Goal: Task Accomplishment & Management: Manage account settings

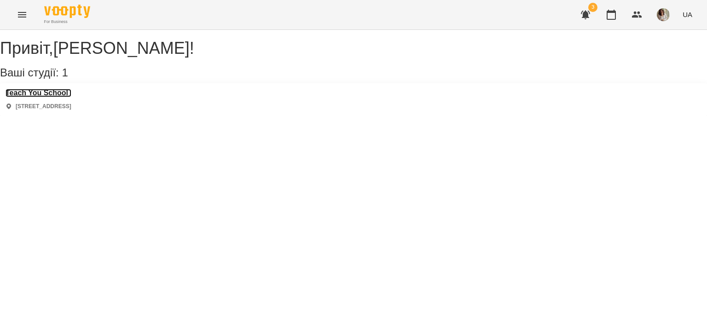
click at [64, 97] on h3 "Teach You School" at bounding box center [39, 93] width 66 height 8
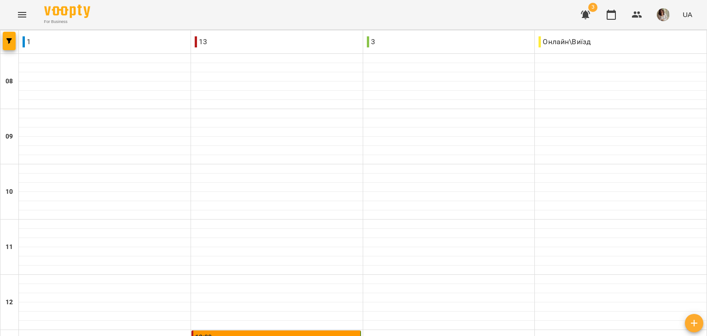
scroll to position [362, 0]
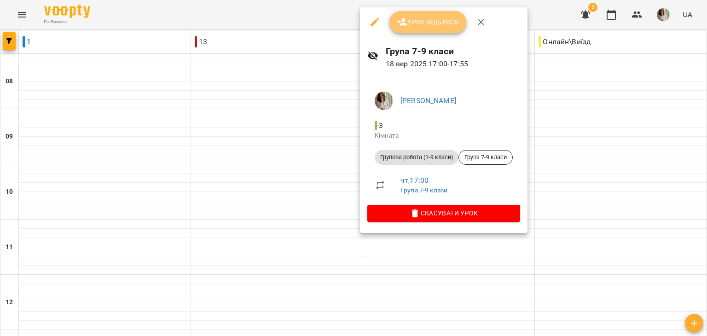
click at [431, 27] on span "Урок відбувся" at bounding box center [428, 22] width 63 height 11
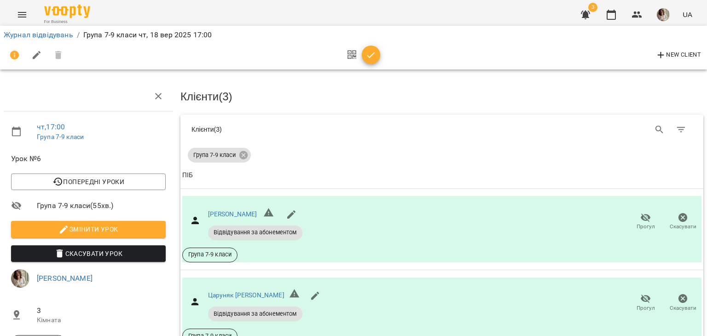
click at [371, 54] on icon "button" at bounding box center [371, 55] width 11 height 11
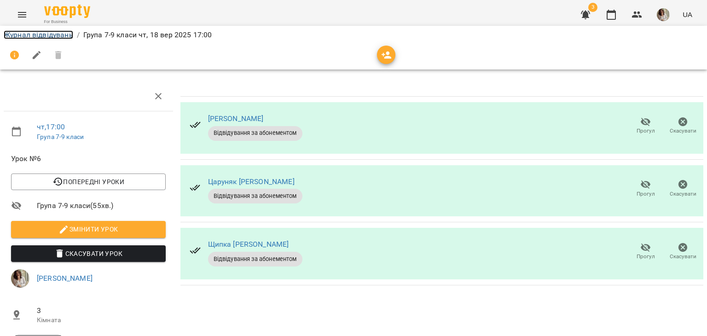
click at [54, 35] on link "Журнал відвідувань" at bounding box center [39, 34] width 70 height 9
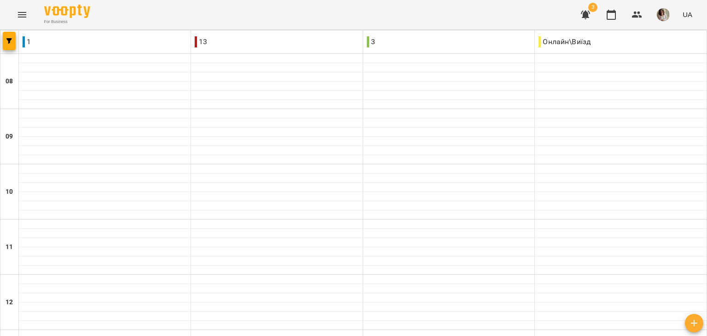
scroll to position [497, 0]
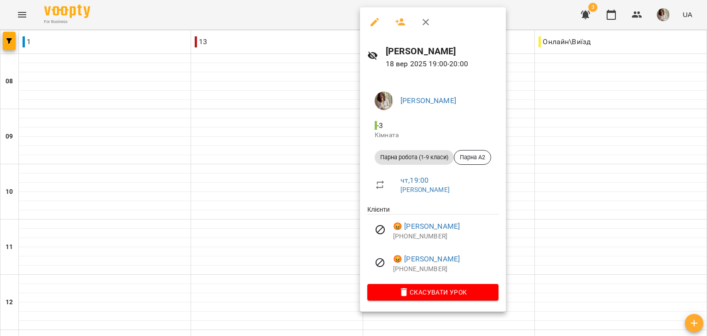
click at [597, 252] on div at bounding box center [353, 168] width 707 height 336
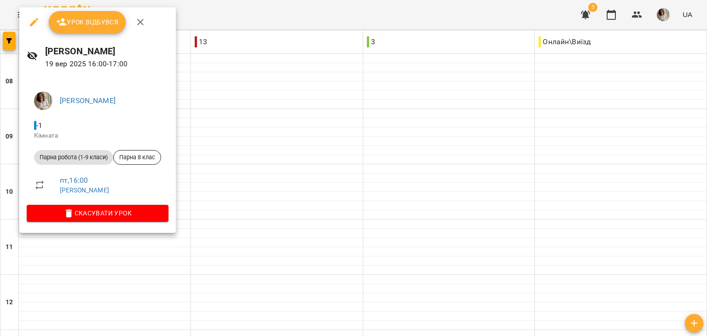
click at [115, 22] on span "Урок відбувся" at bounding box center [87, 22] width 63 height 11
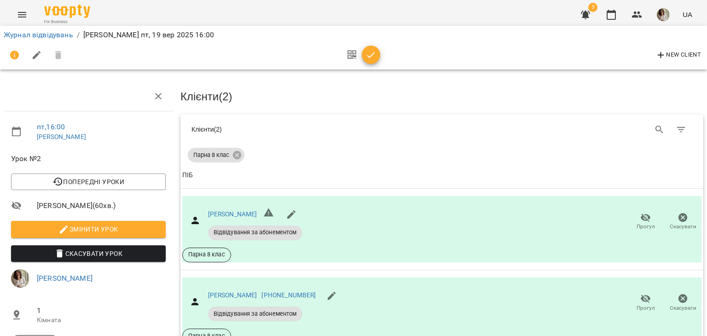
click at [362, 65] on div at bounding box center [361, 55] width 38 height 22
click at [368, 61] on button "button" at bounding box center [371, 55] width 18 height 18
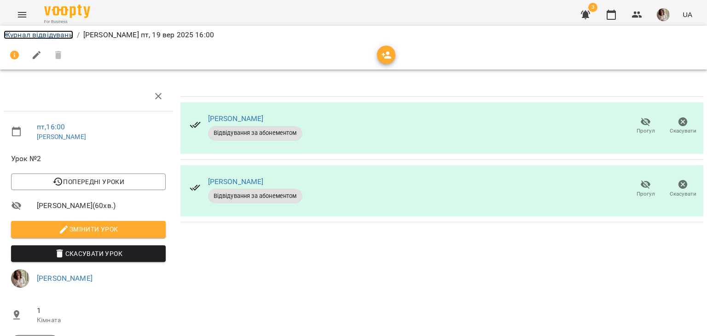
click at [38, 30] on link "Журнал відвідувань" at bounding box center [39, 34] width 70 height 9
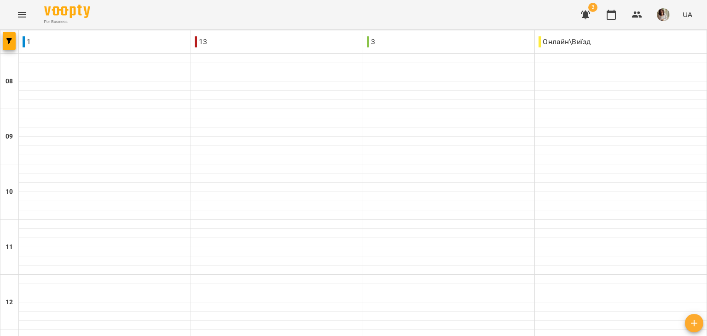
scroll to position [383, 0]
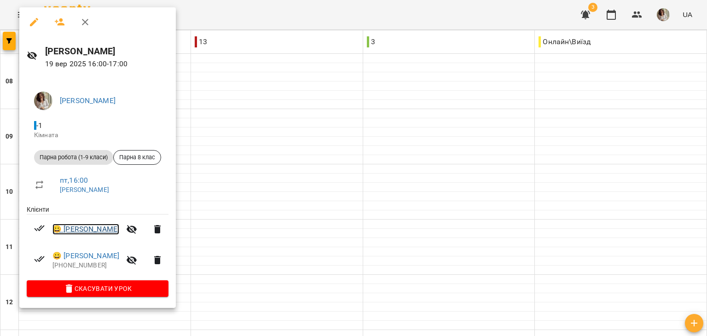
click at [91, 230] on link "😀 [PERSON_NAME]" at bounding box center [85, 229] width 67 height 11
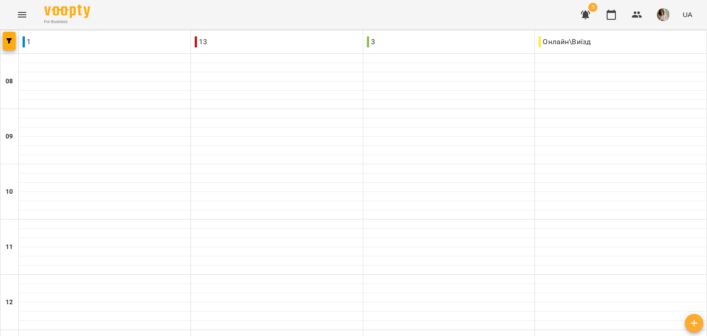
scroll to position [442, 0]
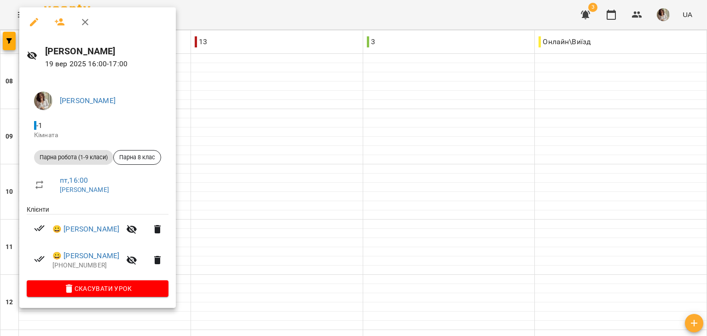
click at [269, 94] on div at bounding box center [353, 168] width 707 height 336
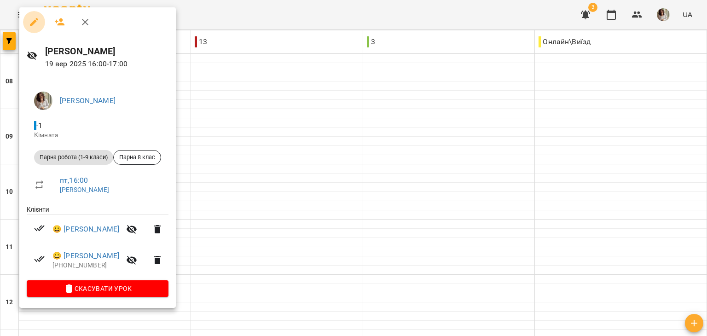
click at [33, 19] on icon "button" at bounding box center [34, 22] width 11 height 11
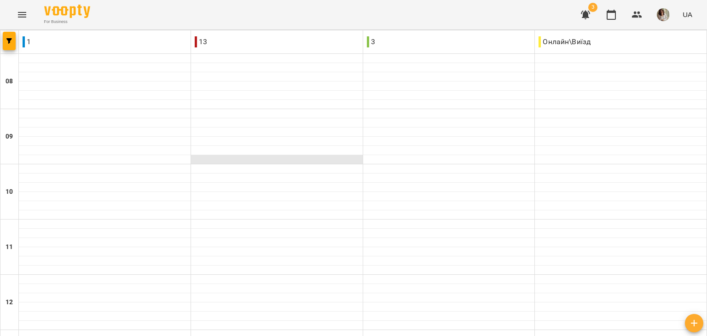
scroll to position [408, 0]
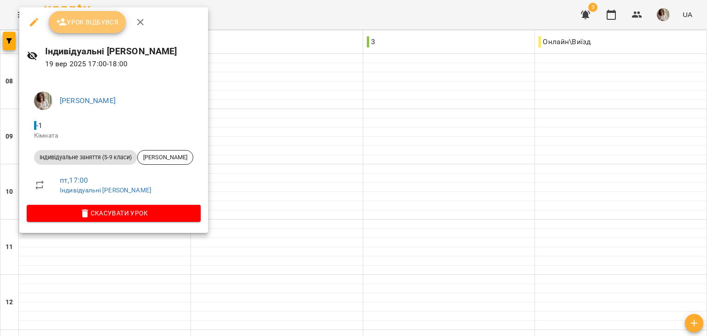
click at [91, 26] on span "Урок відбувся" at bounding box center [87, 22] width 63 height 11
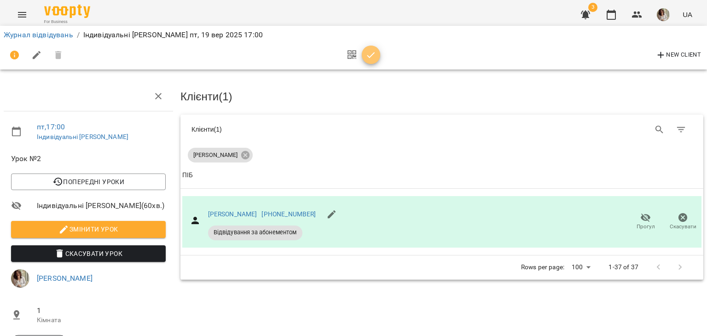
click at [373, 54] on icon "button" at bounding box center [371, 55] width 8 height 6
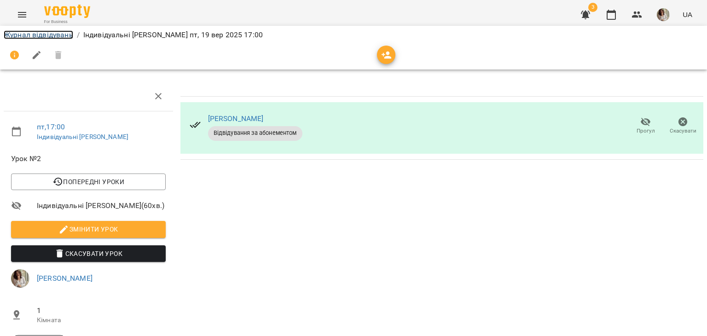
click at [38, 31] on link "Журнал відвідувань" at bounding box center [39, 34] width 70 height 9
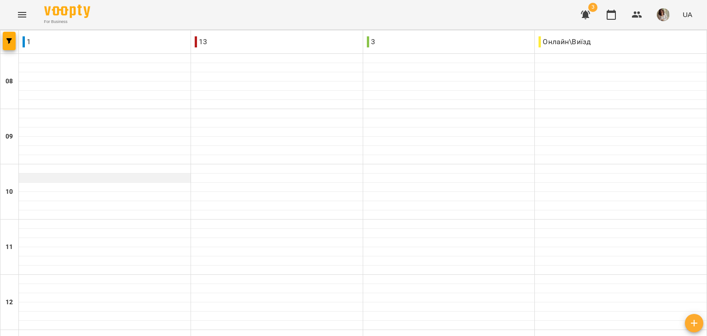
scroll to position [497, 0]
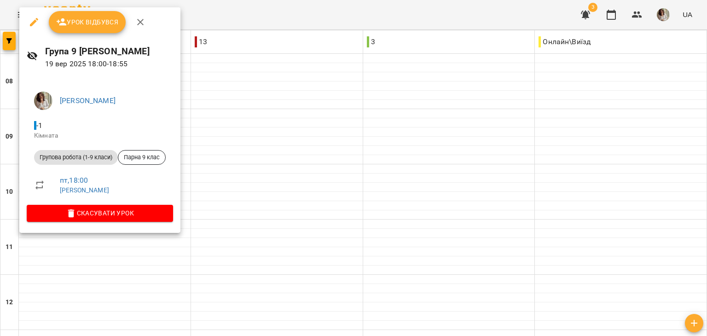
click at [85, 14] on button "Урок відбувся" at bounding box center [87, 22] width 77 height 22
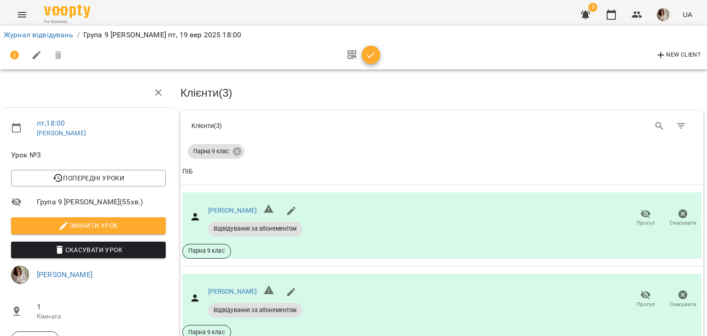
scroll to position [76, 0]
click at [377, 52] on span "button" at bounding box center [371, 55] width 18 height 11
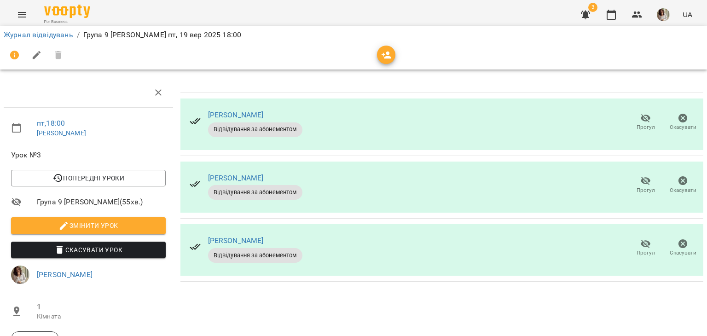
scroll to position [0, 0]
